Goal: Information Seeking & Learning: Learn about a topic

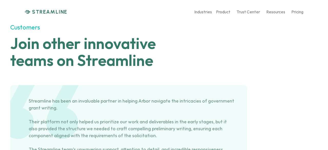
scroll to position [2040, 0]
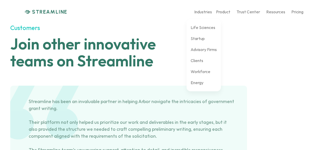
click at [205, 39] on div "Life Sciences Startup Advisory Firms Clients Workforce Energy" at bounding box center [204, 55] width 34 height 72
click at [200, 39] on p "Startup" at bounding box center [198, 38] width 14 height 5
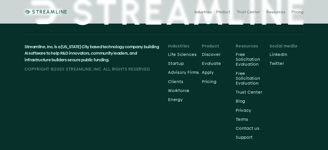
scroll to position [2191, 0]
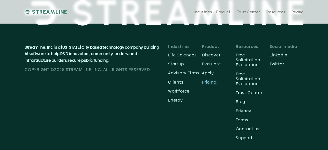
click at [212, 83] on p "Pricing" at bounding box center [219, 82] width 34 height 5
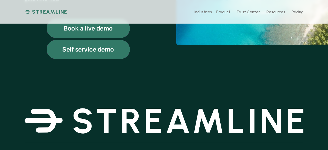
scroll to position [147, 0]
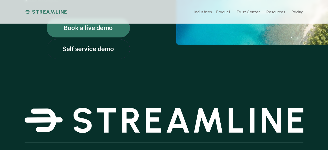
click at [88, 51] on p "Self service demo" at bounding box center [88, 49] width 52 height 7
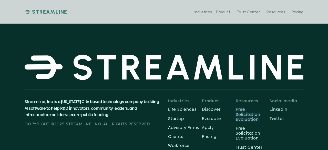
scroll to position [2550, 0]
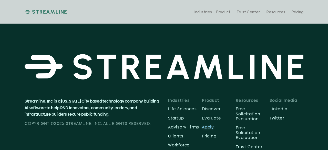
click at [207, 125] on p "Apply" at bounding box center [219, 127] width 34 height 5
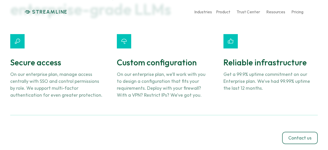
scroll to position [1834, 0]
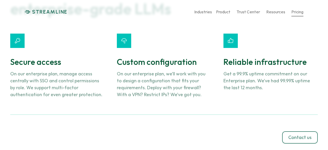
click at [298, 13] on p "Pricing" at bounding box center [298, 11] width 12 height 5
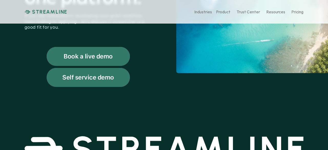
scroll to position [119, 0]
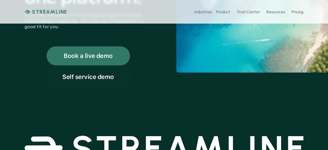
click at [101, 72] on div "Self service demo" at bounding box center [88, 76] width 83 height 19
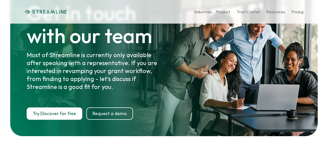
scroll to position [2373, 0]
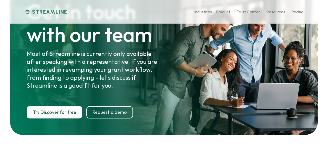
click at [53, 68] on div at bounding box center [164, 59] width 308 height 151
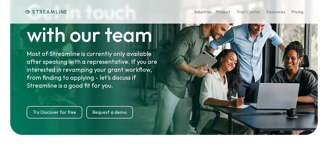
click at [53, 106] on link "Try Discover for free" at bounding box center [55, 112] width 56 height 12
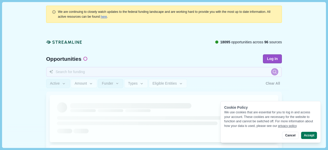
click at [127, 68] on input at bounding box center [164, 72] width 236 height 10
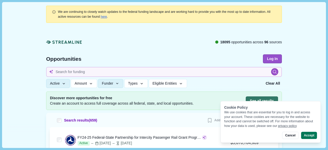
click at [282, 136] on div "Cancel Accept" at bounding box center [270, 135] width 93 height 7
click at [289, 137] on button "Cancel" at bounding box center [290, 135] width 16 height 7
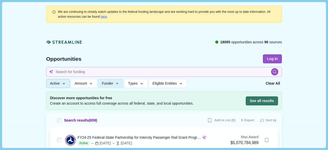
click at [55, 85] on button "Active" at bounding box center [58, 83] width 24 height 9
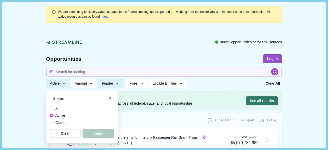
click at [55, 85] on button "Active" at bounding box center [58, 83] width 24 height 9
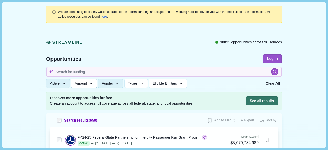
click at [83, 85] on button "Amount" at bounding box center [84, 83] width 26 height 9
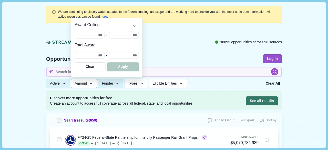
click at [83, 85] on button "Amount" at bounding box center [84, 83] width 26 height 9
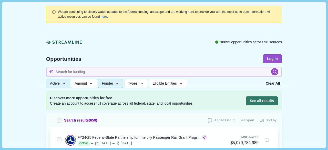
click at [111, 82] on span "Funder" at bounding box center [107, 83] width 11 height 4
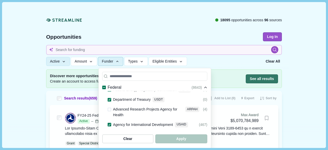
scroll to position [120, 0]
click at [110, 108] on span at bounding box center [110, 110] width 4 height 4
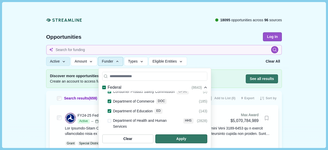
scroll to position [162, 0]
click at [110, 119] on span at bounding box center [110, 121] width 4 height 4
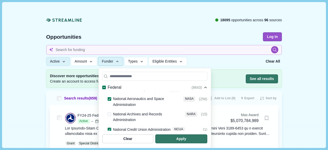
scroll to position [294, 0]
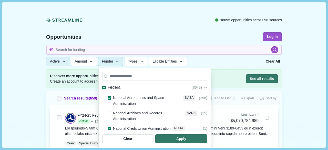
click at [110, 146] on span at bounding box center [110, 148] width 4 height 4
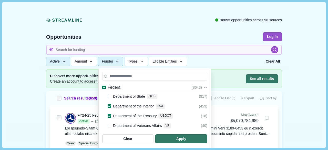
scroll to position [247, 0]
click at [110, 123] on span at bounding box center [110, 125] width 4 height 4
click at [110, 133] on span at bounding box center [110, 135] width 4 height 4
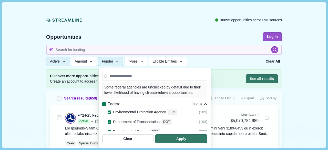
scroll to position [0, 0]
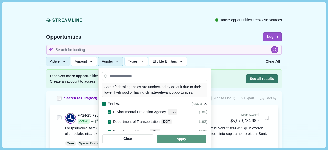
click at [206, 141] on span "button" at bounding box center [182, 139] width 50 height 8
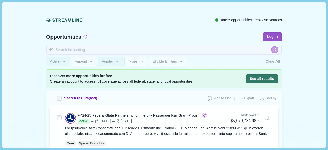
click at [134, 59] on span "Types" at bounding box center [132, 61] width 9 height 4
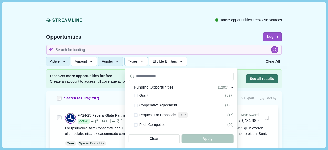
click at [141, 95] on span "Grant" at bounding box center [144, 96] width 9 height 6
click at [136, 95] on span at bounding box center [136, 96] width 4 height 4
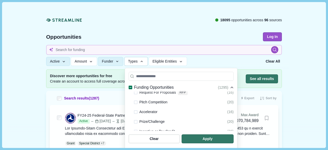
scroll to position [24, 0]
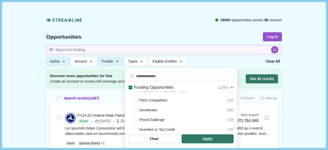
click at [136, 102] on div at bounding box center [136, 100] width 4 height 6
click at [136, 100] on span at bounding box center [136, 101] width 4 height 4
click at [135, 110] on span at bounding box center [136, 111] width 4 height 4
click at [136, 120] on span at bounding box center [136, 120] width 4 height 4
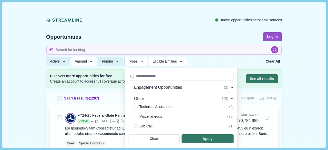
scroll to position [169, 0]
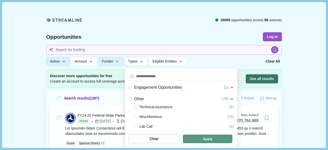
click at [200, 139] on span "button" at bounding box center [208, 139] width 50 height 8
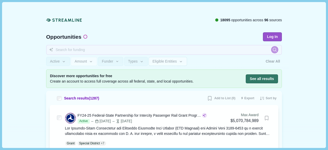
click at [155, 63] on span "Eligible Entities" at bounding box center [165, 61] width 24 height 4
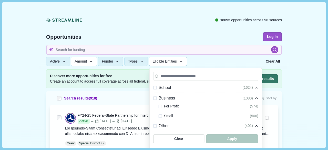
scroll to position [142, 0]
click at [160, 105] on span at bounding box center [161, 105] width 4 height 4
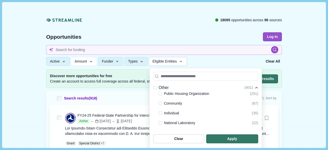
scroll to position [186, 0]
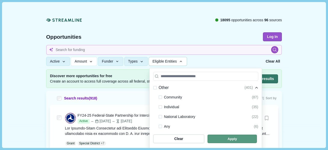
click at [235, 142] on span "button" at bounding box center [233, 139] width 50 height 8
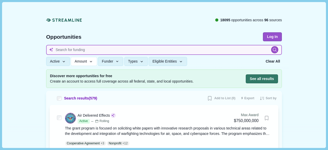
click at [105, 48] on input at bounding box center [164, 50] width 236 height 10
type input "food dye"
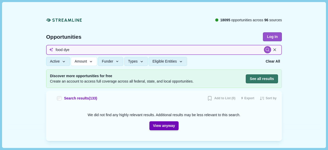
click at [66, 50] on input "food dye" at bounding box center [164, 50] width 236 height 10
type input "color"
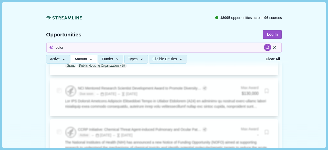
scroll to position [554, 0]
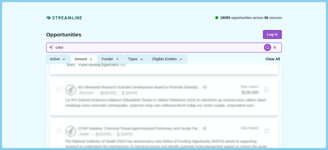
click at [73, 46] on input "color" at bounding box center [164, 48] width 236 height 10
type input "dye"
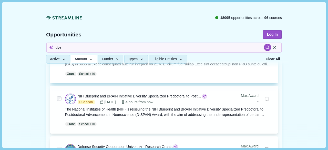
scroll to position [93, 0]
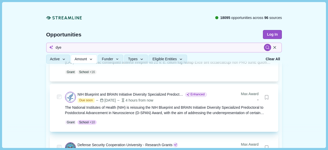
click at [190, 113] on div "The National Institutes of Health (NIH) is reissuing the NIH Blueprint and BRAI…" at bounding box center [168, 110] width 206 height 11
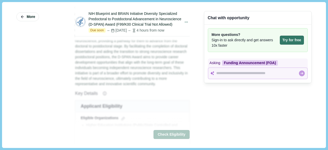
scroll to position [109, 0]
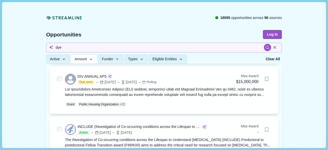
scroll to position [301, 0]
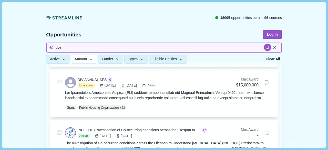
click at [74, 46] on input "dye" at bounding box center [164, 48] width 236 height 10
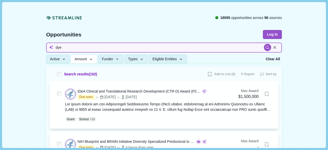
scroll to position [45, 0]
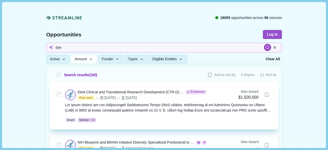
click at [157, 110] on div at bounding box center [168, 107] width 206 height 11
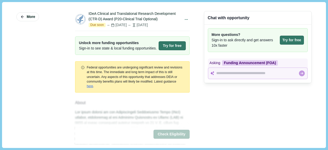
click at [226, 76] on div at bounding box center [257, 73] width 82 height 6
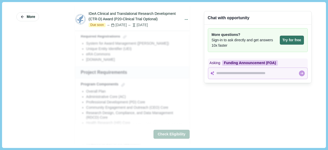
scroll to position [393, 0]
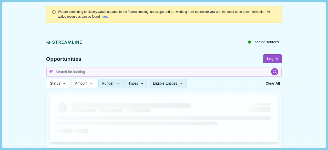
type input "dye"
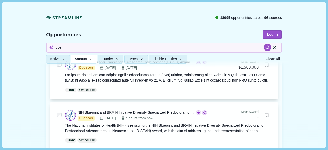
scroll to position [76, 0]
click at [269, 35] on button "Log In" at bounding box center [272, 34] width 19 height 9
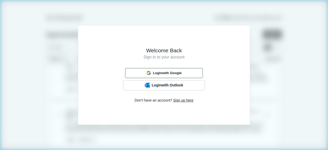
click at [163, 76] on div "Login with Google" at bounding box center [164, 73] width 39 height 7
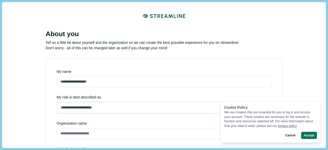
scroll to position [61, 0]
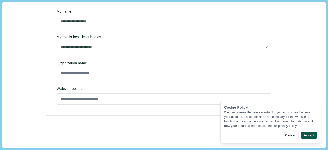
click at [309, 137] on button "Accept" at bounding box center [309, 135] width 16 height 7
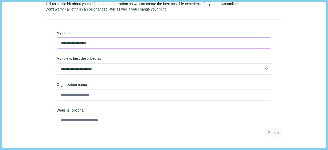
scroll to position [39, 0]
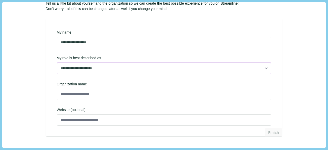
click at [96, 70] on select "**********" at bounding box center [164, 69] width 215 height 12
click at [57, 74] on select "**********" at bounding box center [164, 69] width 215 height 12
select select "**********"
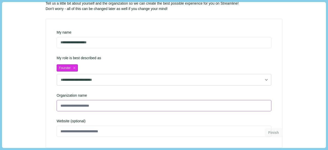
click at [67, 102] on input at bounding box center [164, 105] width 215 height 11
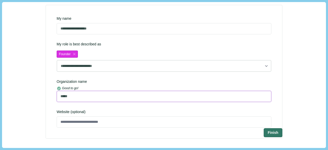
scroll to position [53, 0]
type input "*****"
click at [269, 131] on button "Finish" at bounding box center [273, 132] width 18 height 8
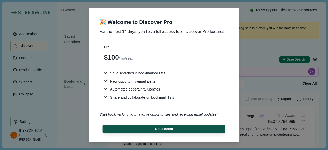
click at [133, 126] on button "Get Started" at bounding box center [164, 129] width 123 height 8
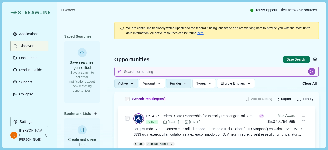
click at [143, 71] on input at bounding box center [216, 72] width 204 height 10
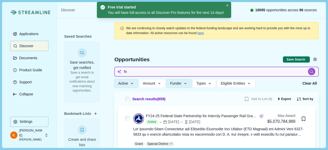
type input "f"
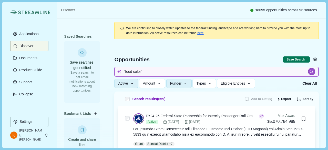
type input ""food color""
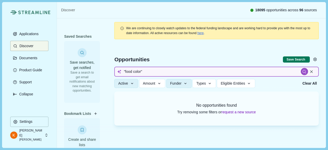
click at [137, 71] on input ""food color"" at bounding box center [216, 72] width 204 height 10
type input ""food dye""
drag, startPoint x: 132, startPoint y: 72, endPoint x: 125, endPoint y: 71, distance: 7.2
click at [125, 71] on input ""food dye"" at bounding box center [216, 72] width 204 height 10
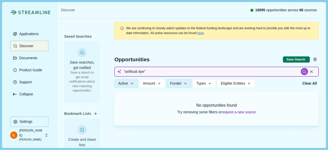
type input ""artificial dye""
click at [141, 72] on input ""artificial dye"" at bounding box center [216, 72] width 204 height 10
type input ""artificial color""
click at [133, 72] on input ""artificial color"" at bounding box center [216, 72] width 204 height 10
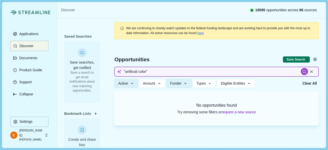
click at [133, 72] on input ""artificial color"" at bounding box center [216, 72] width 204 height 10
type input ""synthetic color""
click at [145, 71] on input ""synthetic color"" at bounding box center [216, 72] width 204 height 10
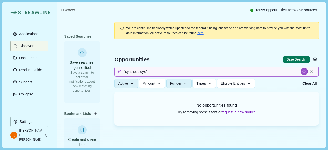
type input ""synthetic dye""
click at [145, 71] on input ""synthetic dye"" at bounding box center [216, 72] width 204 height 10
type input "Find grants for natural food color"
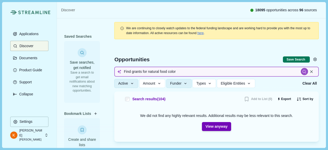
click at [157, 75] on input "Find grants for natural food color" at bounding box center [216, 72] width 204 height 10
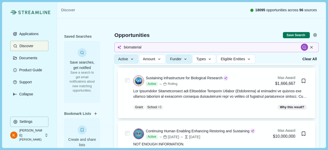
scroll to position [674, 0]
